Goal: Find specific page/section

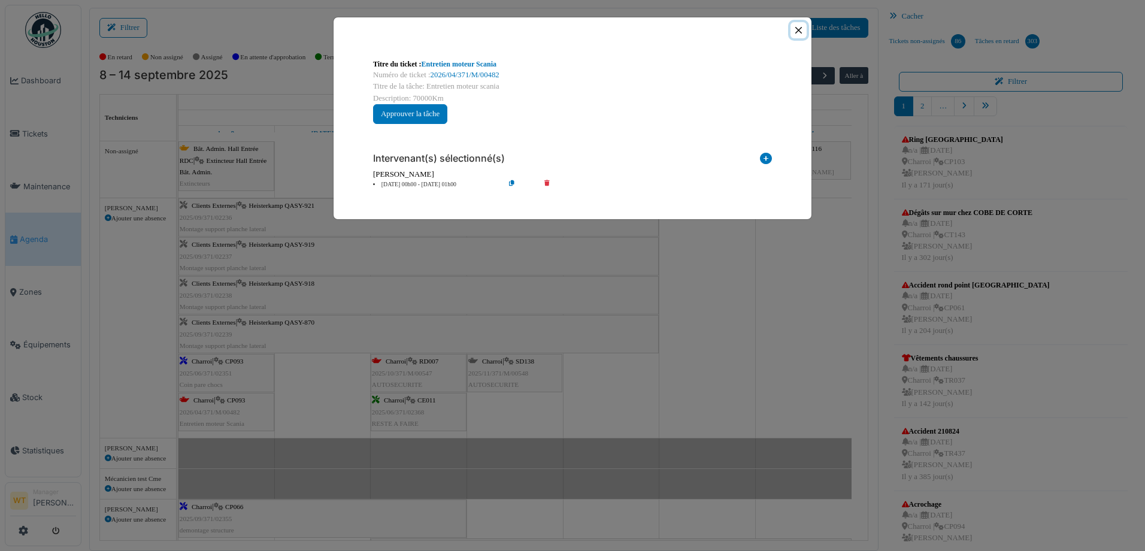
click at [797, 34] on button "Close" at bounding box center [798, 30] width 16 height 16
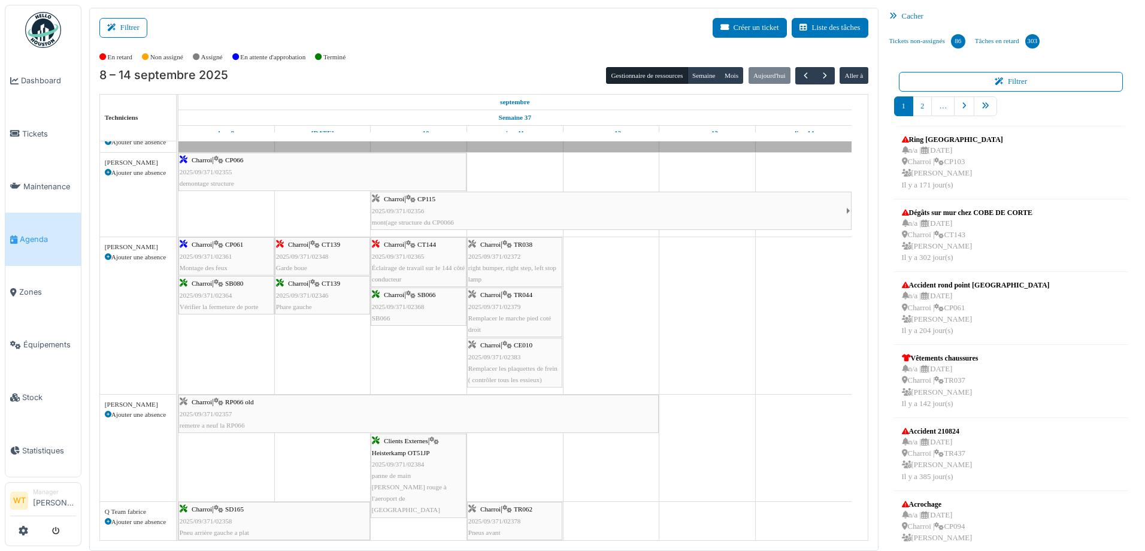
scroll to position [359, 0]
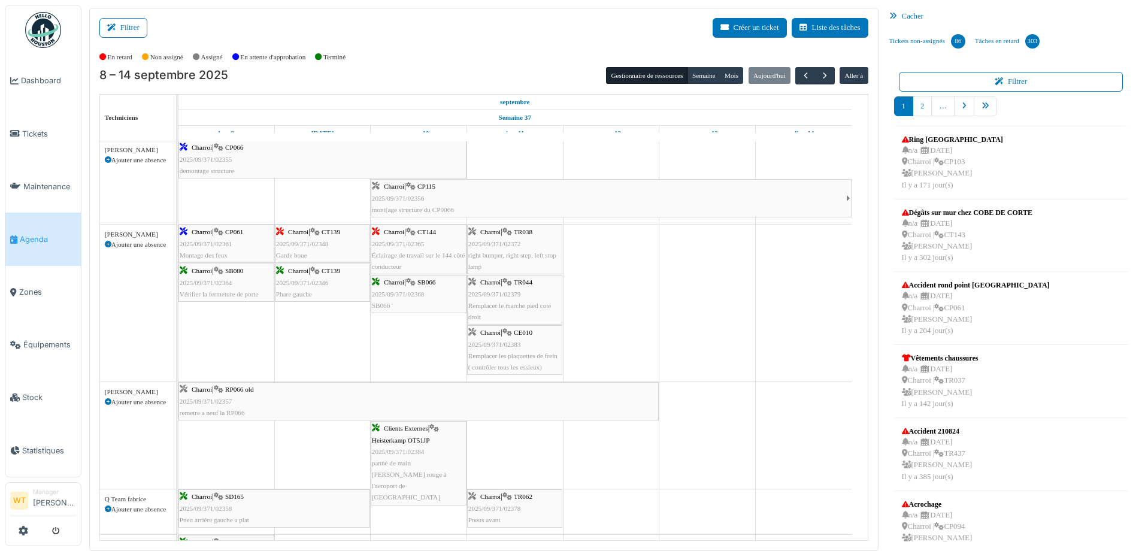
click at [533, 368] on span "Remplacer les plaquettes de frein ( contrôler tous les essieux)" at bounding box center [512, 361] width 89 height 19
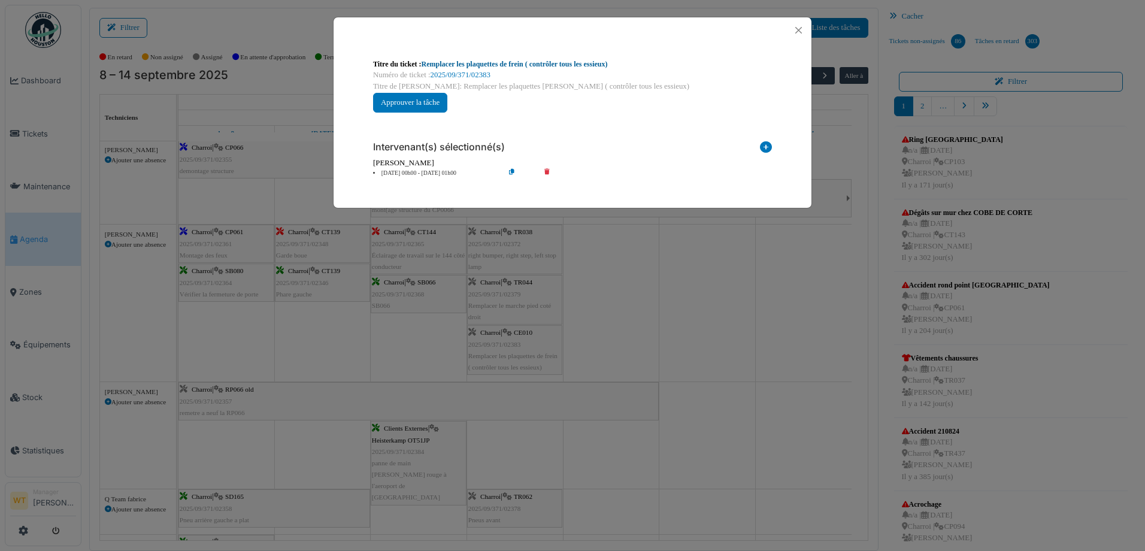
click at [534, 65] on link "Remplacer les plaquettes de frein ( contrôler tous les essieux)" at bounding box center [515, 64] width 186 height 8
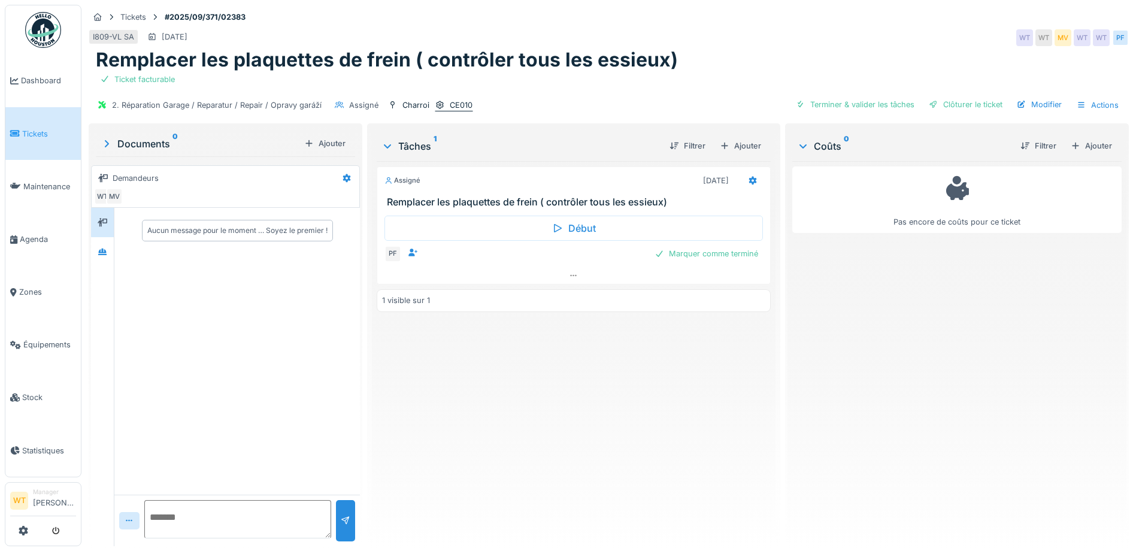
click at [438, 99] on div at bounding box center [440, 104] width 10 height 11
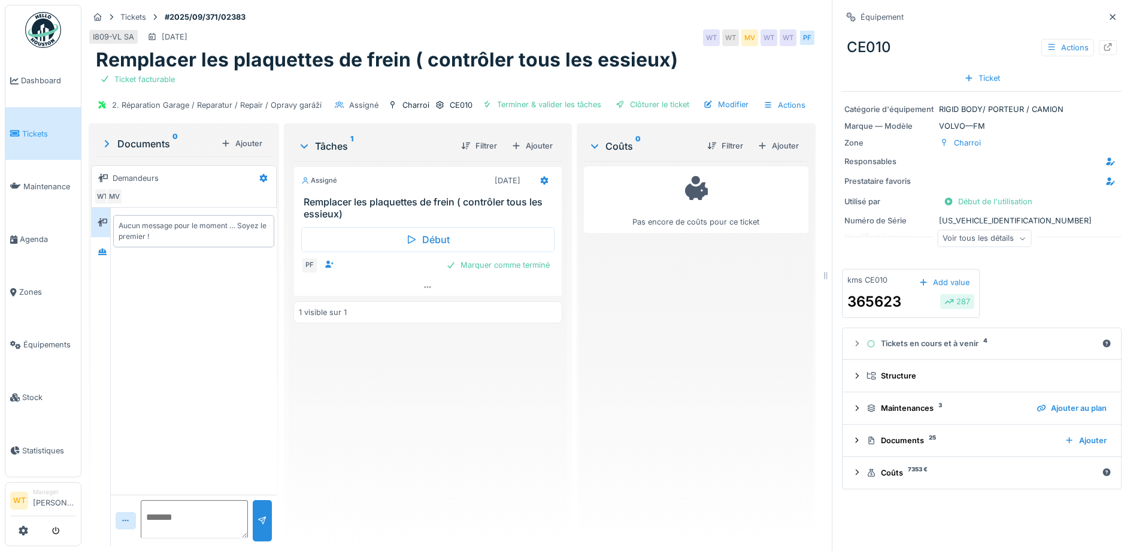
click at [969, 243] on div "Voir tous les détails" at bounding box center [984, 238] width 94 height 17
